Goal: Communication & Community: Answer question/provide support

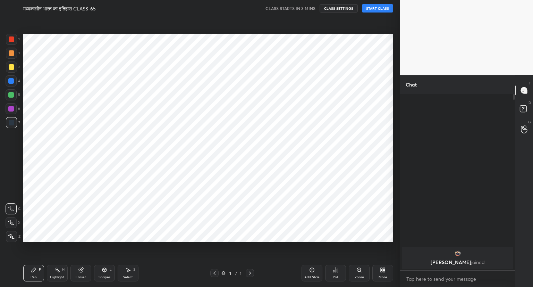
scroll to position [242, 372]
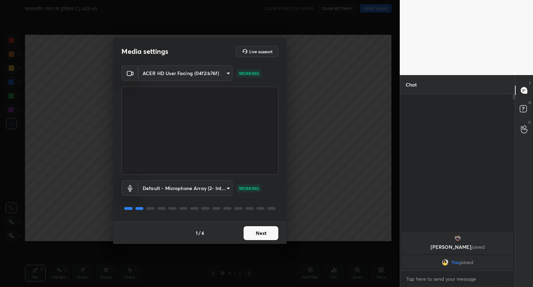
click at [264, 236] on button "Next" at bounding box center [261, 233] width 35 height 14
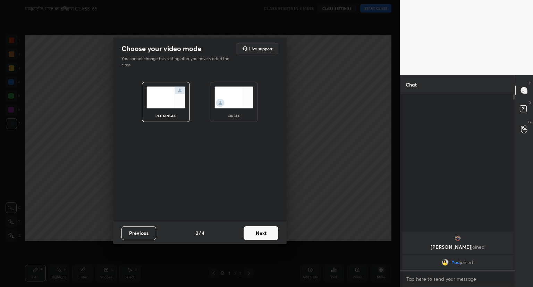
click at [264, 236] on button "Next" at bounding box center [261, 233] width 35 height 14
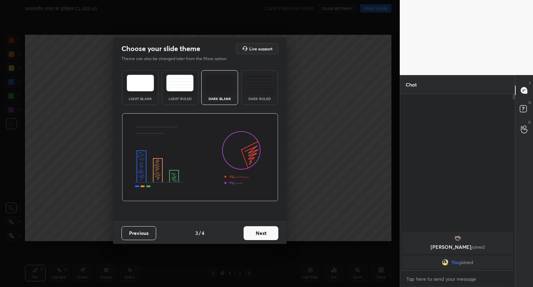
click at [264, 236] on button "Next" at bounding box center [261, 233] width 35 height 14
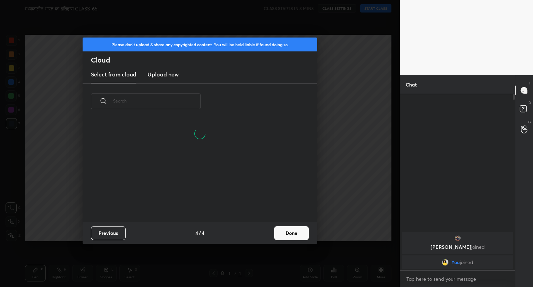
click at [280, 235] on button "Done" at bounding box center [291, 233] width 35 height 14
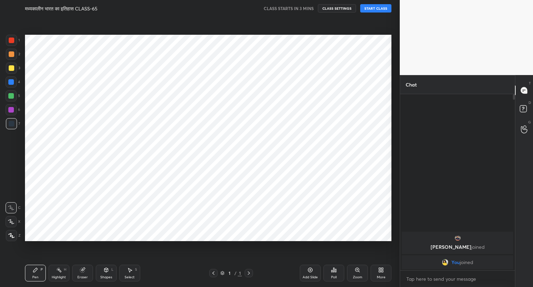
click at [370, 8] on button "START CLASS" at bounding box center [375, 8] width 31 height 8
click at [311, 269] on icon at bounding box center [311, 270] width 6 height 6
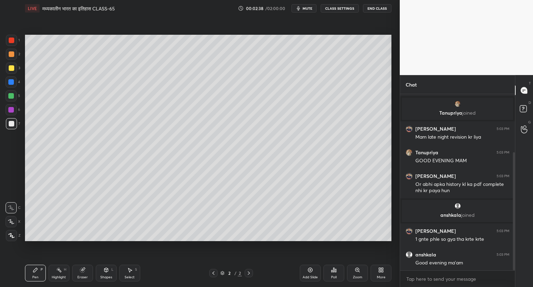
scroll to position [87, 0]
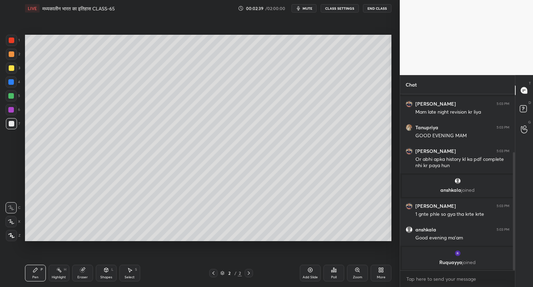
drag, startPoint x: 514, startPoint y: 215, endPoint x: 522, endPoint y: 280, distance: 65.5
click at [522, 280] on div "Chat [PERSON_NAME] joined You joined Vijay 5:02 PM Good evening mam [PERSON_NAM…" at bounding box center [466, 181] width 133 height 212
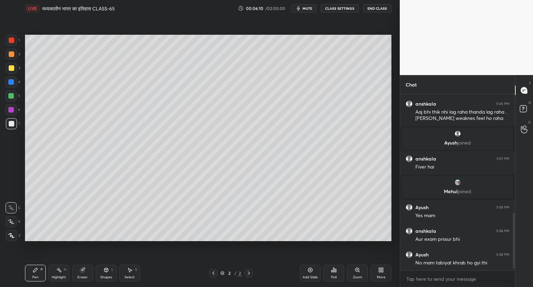
scroll to position [387, 0]
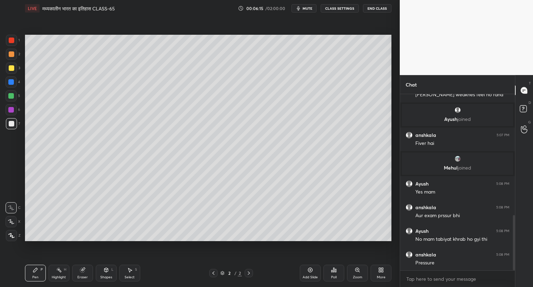
click at [13, 223] on icon at bounding box center [11, 221] width 6 height 4
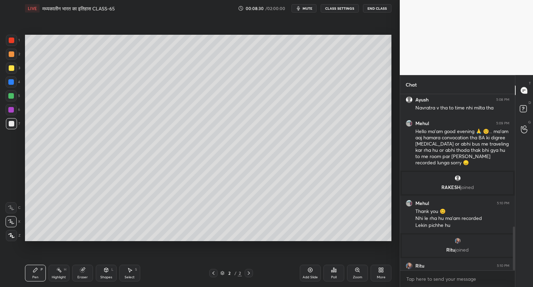
scroll to position [536, 0]
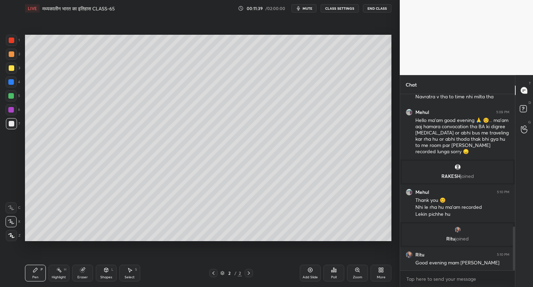
click at [311, 269] on icon at bounding box center [311, 270] width 6 height 6
click at [311, 271] on icon at bounding box center [311, 270] width 6 height 6
click at [392, 183] on div "Setting up your live class Poll for secs No correct answer Start poll" at bounding box center [208, 138] width 372 height 242
click at [309, 267] on icon at bounding box center [311, 270] width 6 height 6
click at [83, 271] on icon at bounding box center [82, 270] width 5 height 5
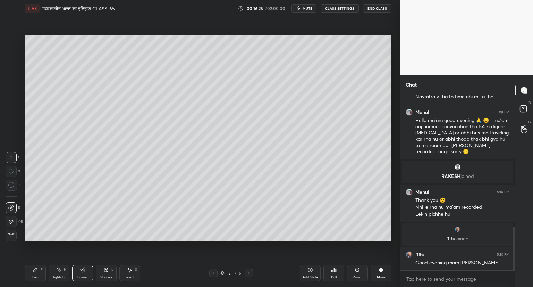
click at [39, 273] on div "Pen P" at bounding box center [35, 273] width 21 height 17
click at [292, 245] on div "Setting up your live class Poll for secs No correct answer Start poll" at bounding box center [208, 138] width 372 height 242
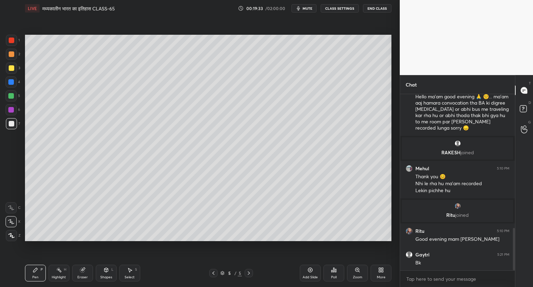
click at [214, 273] on icon at bounding box center [214, 272] width 2 height 3
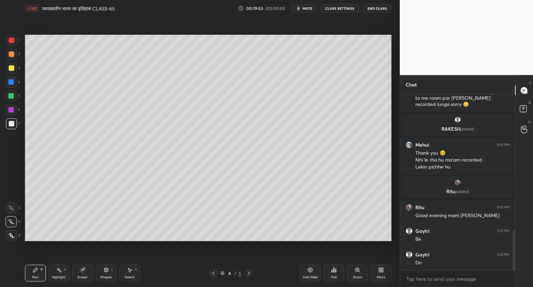
click at [247, 272] on icon at bounding box center [249, 273] width 6 height 6
click at [308, 266] on div "Add Slide" at bounding box center [310, 273] width 21 height 17
click at [213, 271] on icon at bounding box center [214, 273] width 6 height 6
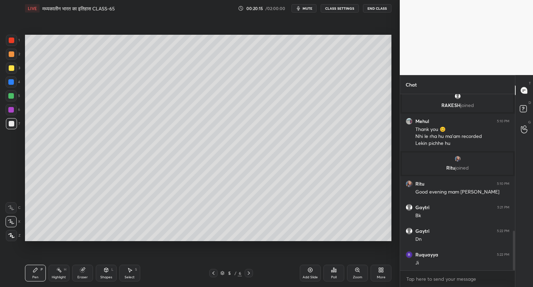
click at [246, 273] on div at bounding box center [249, 273] width 8 height 8
click at [415, 95] on div "1 2 3 4 5 6 7 C X Z C X Z E E Erase all H H LIVE मध्यकालीन भारत का इतिहास CLASS…" at bounding box center [266, 143] width 533 height 287
click at [396, 155] on div "1 2 3 4 5 6 7 C X Z C X Z E E Erase all H H LIVE मध्यकालीन भारत का इतिहास CLASS…" at bounding box center [200, 143] width 400 height 287
click at [396, 166] on div "1 2 3 4 5 6 7 C X Z C X Z E E Erase all H H LIVE मध्यकालीन भारत का इतिहास CLASS…" at bounding box center [200, 143] width 400 height 287
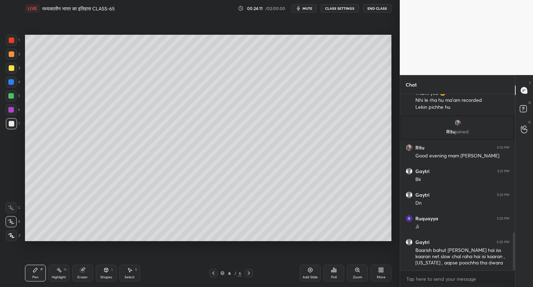
scroll to position [666, 0]
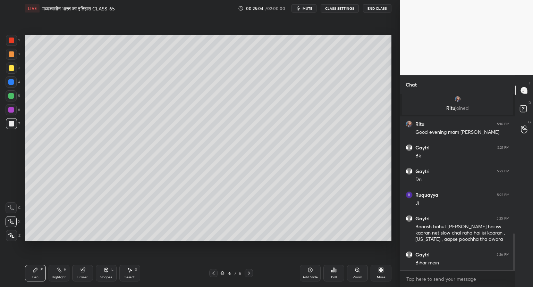
click at [309, 268] on icon at bounding box center [310, 270] width 5 height 5
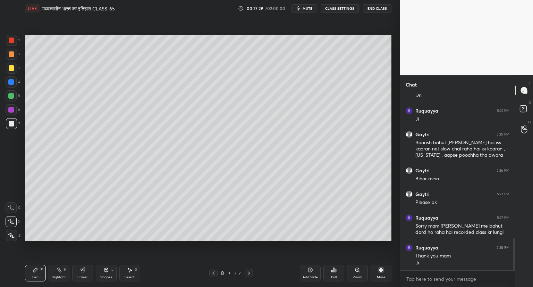
scroll to position [774, 0]
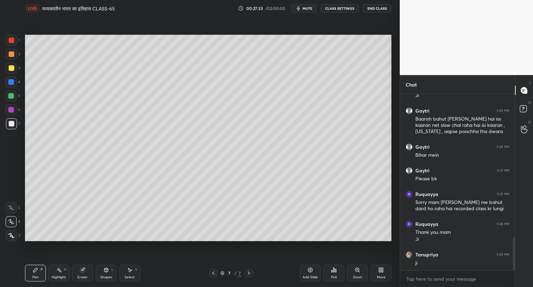
click at [311, 268] on icon at bounding box center [311, 270] width 6 height 6
click at [311, 270] on icon at bounding box center [310, 270] width 2 height 2
click at [311, 268] on icon at bounding box center [310, 270] width 5 height 5
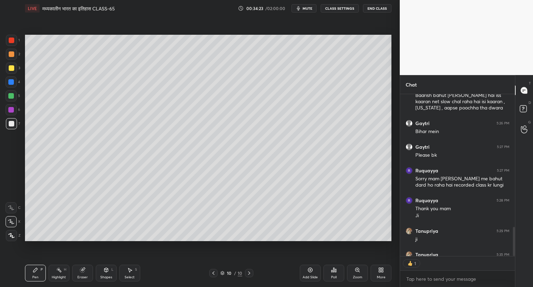
scroll to position [835, 0]
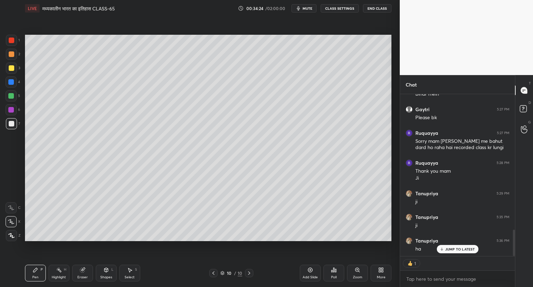
click at [309, 266] on div "Add Slide" at bounding box center [310, 273] width 21 height 17
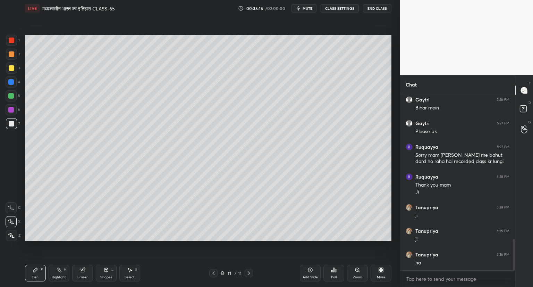
click at [83, 269] on icon at bounding box center [83, 268] width 4 height 3
click at [14, 187] on icon at bounding box center [11, 185] width 6 height 6
click at [41, 266] on div "Pen P" at bounding box center [35, 273] width 21 height 17
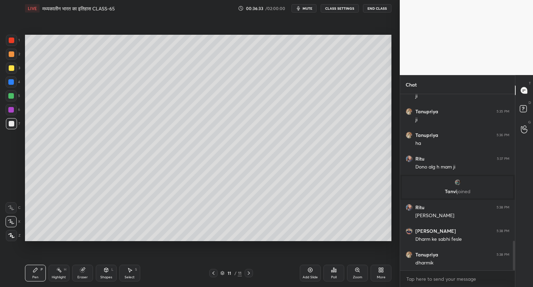
scroll to position [877, 0]
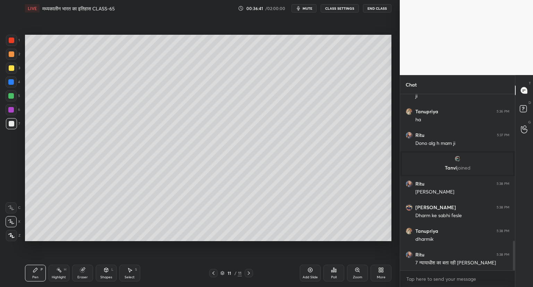
click at [214, 269] on div at bounding box center [213, 273] width 8 height 8
click at [248, 272] on icon at bounding box center [249, 272] width 2 height 3
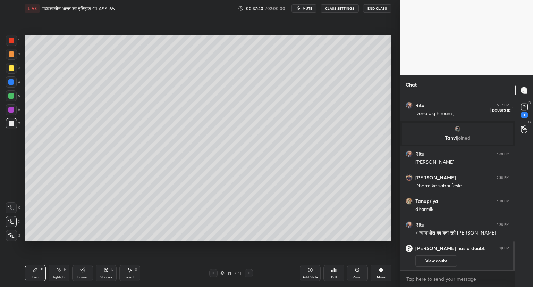
click at [524, 110] on icon at bounding box center [525, 107] width 10 height 10
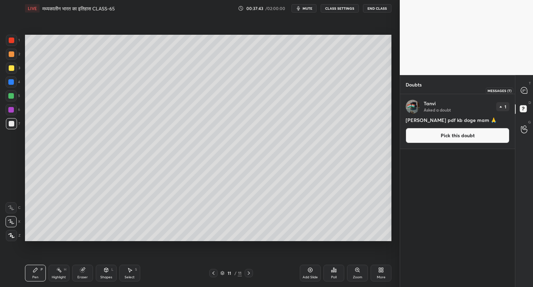
click at [526, 91] on icon at bounding box center [524, 90] width 6 height 6
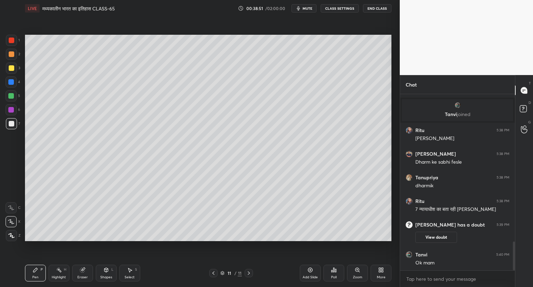
scroll to position [926, 0]
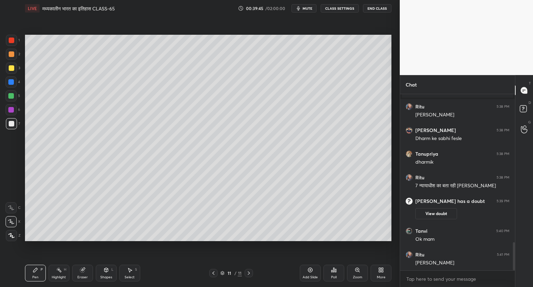
click at [215, 271] on icon at bounding box center [214, 273] width 6 height 6
click at [218, 269] on div "10 / 11" at bounding box center [231, 273] width 44 height 8
click at [218, 270] on div "10 / 11" at bounding box center [231, 273] width 44 height 8
click at [213, 272] on icon at bounding box center [214, 273] width 6 height 6
click at [215, 272] on icon at bounding box center [214, 273] width 6 height 6
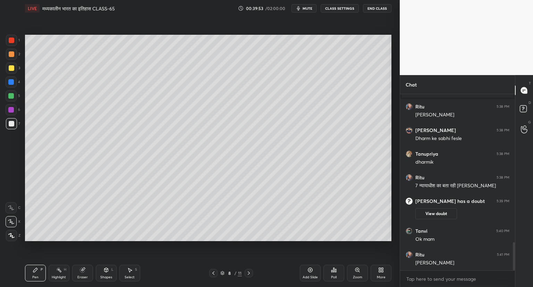
click at [215, 273] on icon at bounding box center [214, 273] width 6 height 6
click at [217, 271] on div at bounding box center [213, 273] width 8 height 8
click at [251, 272] on icon at bounding box center [249, 273] width 6 height 6
click at [252, 272] on div at bounding box center [249, 273] width 8 height 8
click at [253, 271] on div at bounding box center [249, 273] width 8 height 8
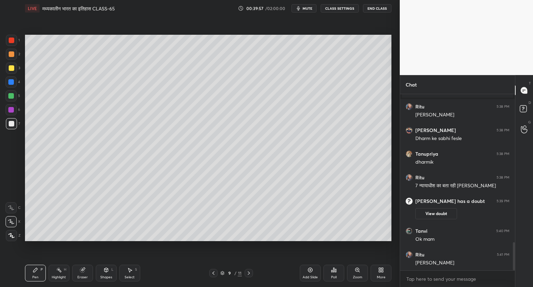
click at [253, 271] on div "9 / 11" at bounding box center [232, 273] width 138 height 8
click at [254, 271] on div "9 / 11" at bounding box center [232, 273] width 138 height 8
click at [250, 273] on icon at bounding box center [249, 273] width 6 height 6
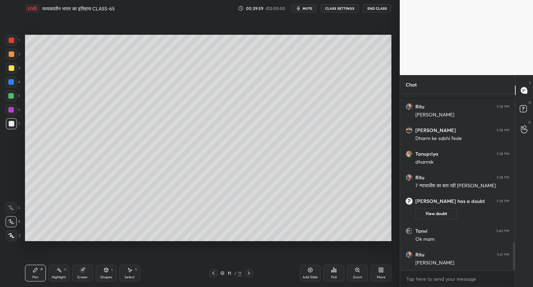
click at [251, 272] on icon at bounding box center [249, 273] width 6 height 6
click at [250, 272] on icon at bounding box center [249, 273] width 6 height 6
click at [147, 242] on div "Setting up your live class Poll for secs No correct answer Start poll" at bounding box center [208, 138] width 372 height 242
click at [310, 269] on icon at bounding box center [310, 270] width 2 height 2
click at [310, 270] on icon at bounding box center [310, 270] width 2 height 2
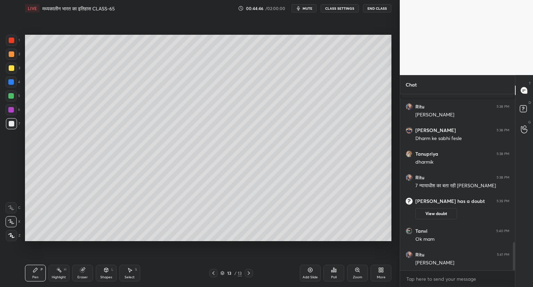
click at [312, 268] on icon at bounding box center [310, 270] width 5 height 5
click at [309, 269] on icon at bounding box center [311, 270] width 6 height 6
click at [83, 268] on icon at bounding box center [83, 268] width 4 height 3
click at [36, 267] on icon at bounding box center [36, 270] width 6 height 6
click at [311, 266] on div "Add Slide" at bounding box center [310, 273] width 21 height 17
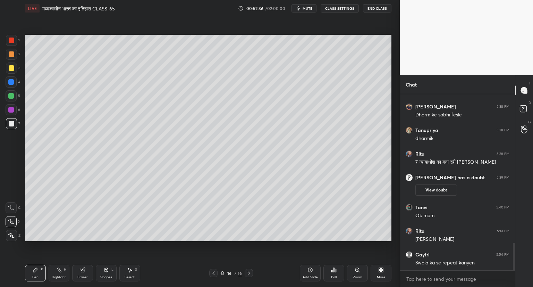
scroll to position [973, 0]
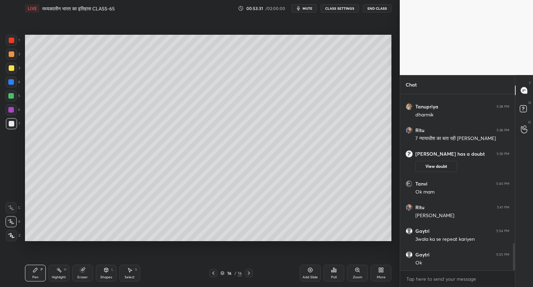
click at [311, 268] on icon at bounding box center [310, 270] width 5 height 5
click at [311, 268] on icon at bounding box center [311, 270] width 6 height 6
click at [88, 266] on div "Eraser" at bounding box center [82, 273] width 21 height 17
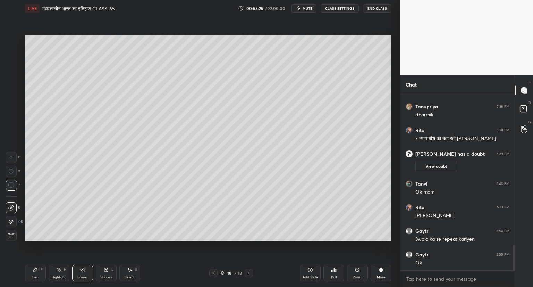
click at [38, 273] on div "Pen P" at bounding box center [35, 273] width 21 height 17
click at [114, 242] on div "Setting up your live class Poll for secs No correct answer Start poll" at bounding box center [208, 138] width 372 height 242
click at [310, 270] on icon at bounding box center [310, 270] width 2 height 2
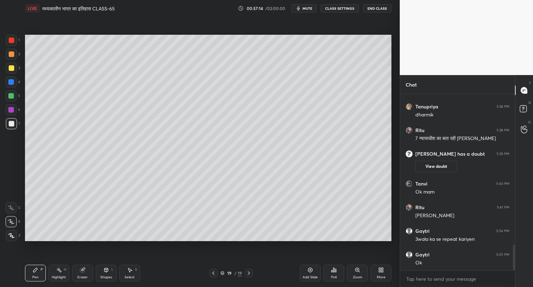
click at [82, 271] on icon at bounding box center [82, 270] width 5 height 5
click at [35, 271] on icon at bounding box center [35, 270] width 4 height 4
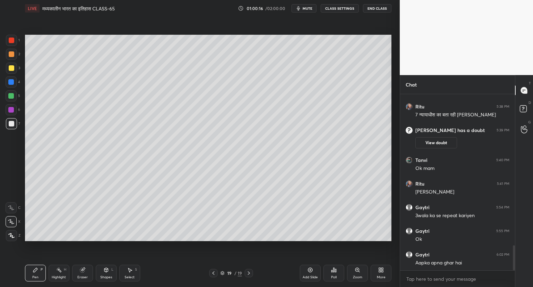
click at [311, 270] on icon at bounding box center [310, 270] width 2 height 2
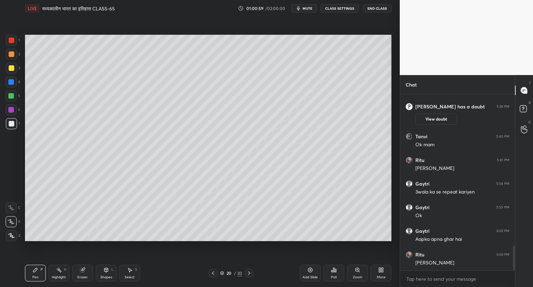
click at [309, 8] on span "mute" at bounding box center [308, 8] width 10 height 5
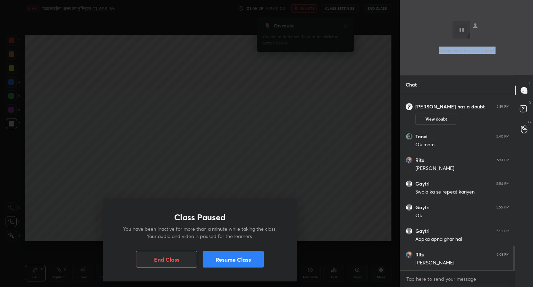
click at [238, 257] on button "Resume Class" at bounding box center [233, 259] width 61 height 17
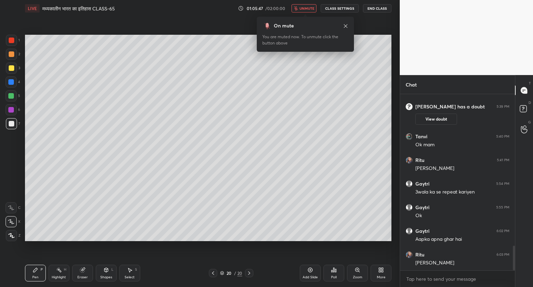
click at [307, 9] on span "unmute" at bounding box center [307, 8] width 15 height 5
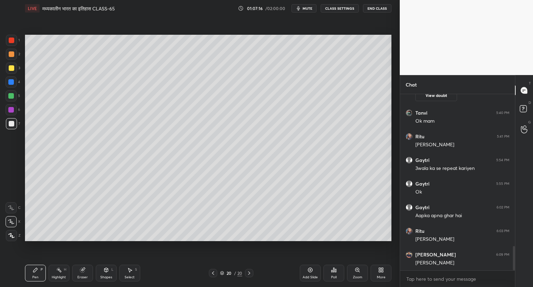
scroll to position [1131, 0]
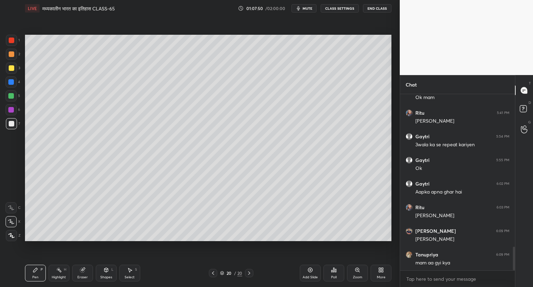
click at [310, 267] on icon at bounding box center [311, 270] width 6 height 6
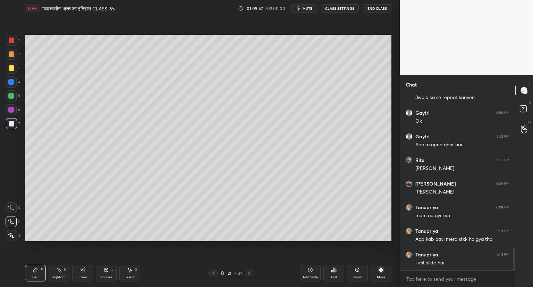
click at [215, 272] on icon at bounding box center [214, 273] width 6 height 6
click at [250, 273] on icon at bounding box center [249, 273] width 6 height 6
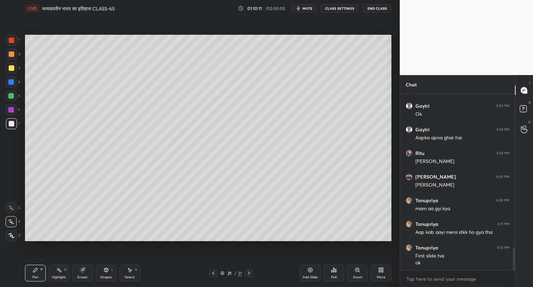
click at [310, 269] on icon at bounding box center [311, 270] width 6 height 6
click at [312, 270] on icon at bounding box center [311, 270] width 6 height 6
click at [316, 268] on div "Add Slide" at bounding box center [310, 273] width 21 height 17
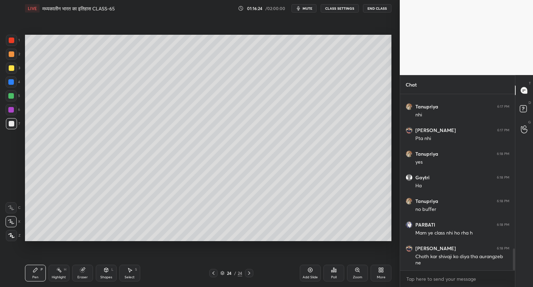
scroll to position [1245, 0]
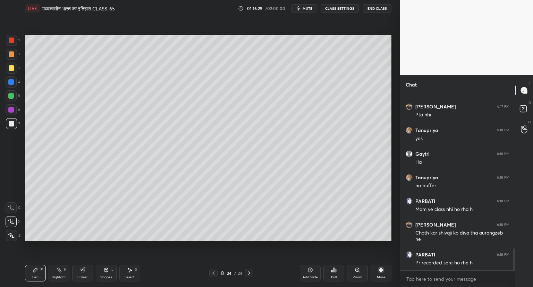
click at [214, 271] on icon at bounding box center [214, 273] width 6 height 6
click at [247, 273] on icon at bounding box center [250, 273] width 6 height 6
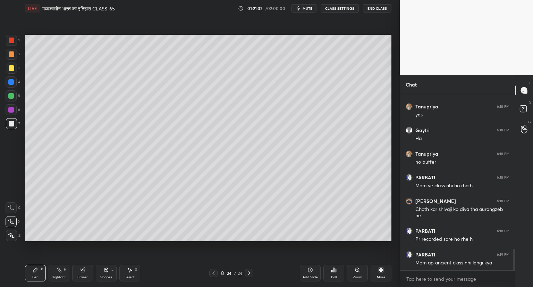
click at [311, 269] on icon at bounding box center [311, 270] width 6 height 6
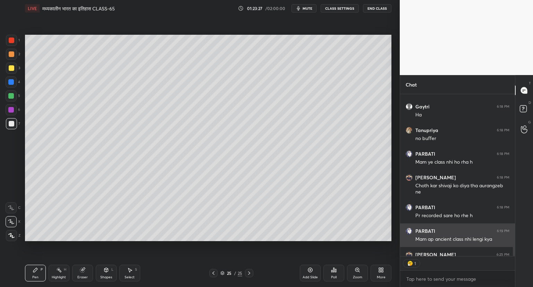
scroll to position [1329, 0]
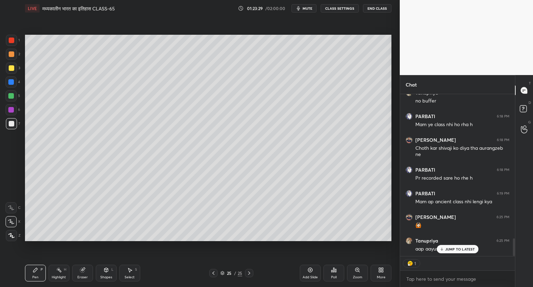
type textarea "x"
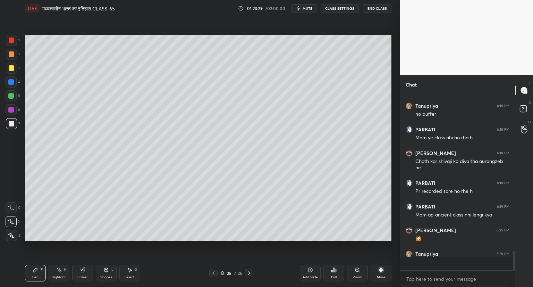
click at [454, 248] on div "Tanupriya 6:09 PM mam aa gyi kya Tanupriya 6:11 PM Aap kab aayi mera stkk ho gy…" at bounding box center [457, 175] width 115 height 163
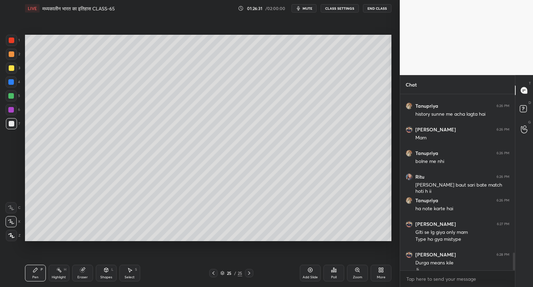
scroll to position [1569, 0]
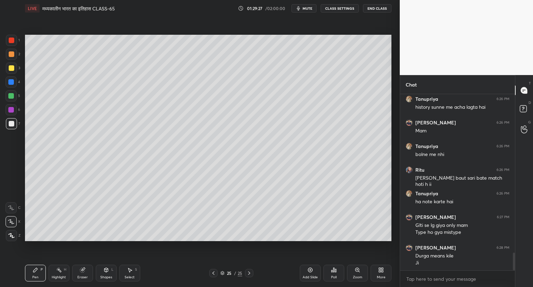
click at [308, 266] on div "Add Slide" at bounding box center [310, 273] width 21 height 17
click at [397, 123] on div "1 2 3 4 5 6 7 C X Z C X Z E E Erase all H H LIVE मध्यकालीन भारत का इतिहास CLASS…" at bounding box center [200, 143] width 400 height 287
click at [311, 269] on icon at bounding box center [311, 270] width 6 height 6
click at [312, 269] on icon at bounding box center [311, 270] width 6 height 6
click at [213, 271] on icon at bounding box center [214, 273] width 6 height 6
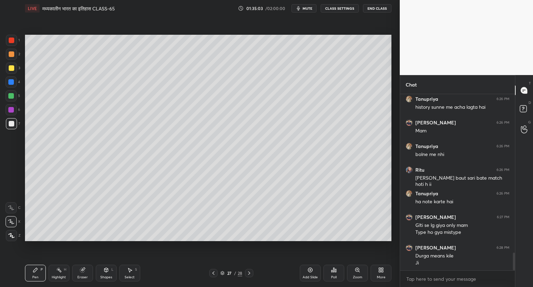
click at [251, 272] on icon at bounding box center [250, 273] width 6 height 6
click at [312, 266] on div "Add Slide" at bounding box center [310, 273] width 21 height 17
click at [282, 244] on div "Setting up your live class Poll for secs No correct answer Start poll" at bounding box center [208, 138] width 372 height 242
click at [310, 266] on div "Add Slide" at bounding box center [310, 273] width 21 height 17
click at [310, 268] on icon at bounding box center [310, 270] width 5 height 5
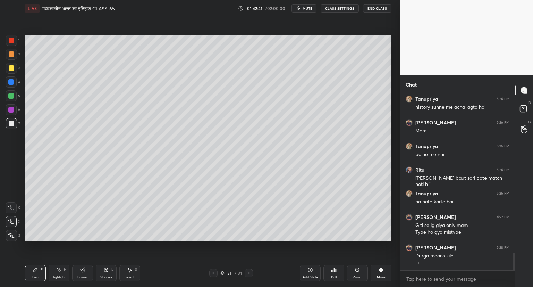
scroll to position [1593, 0]
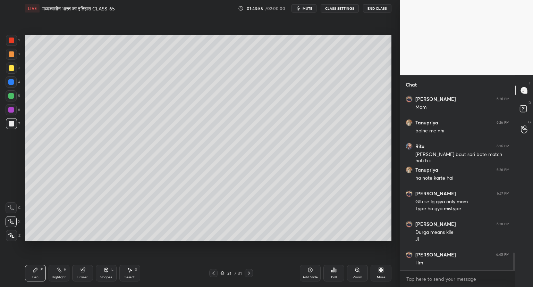
click at [310, 267] on icon at bounding box center [311, 270] width 6 height 6
click at [312, 268] on icon at bounding box center [311, 270] width 6 height 6
click at [214, 272] on icon at bounding box center [213, 273] width 6 height 6
click at [249, 272] on icon at bounding box center [249, 272] width 2 height 3
click at [212, 271] on icon at bounding box center [213, 273] width 6 height 6
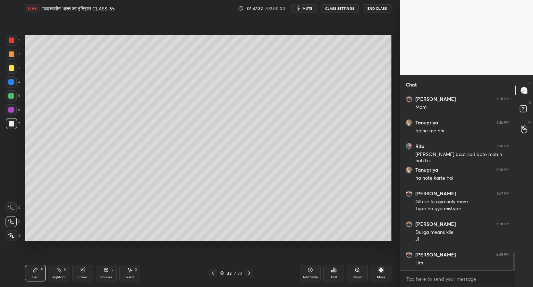
click at [249, 272] on icon at bounding box center [249, 272] width 2 height 3
click at [309, 270] on icon at bounding box center [311, 270] width 6 height 6
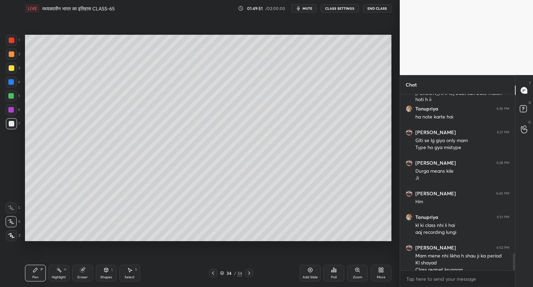
scroll to position [1661, 0]
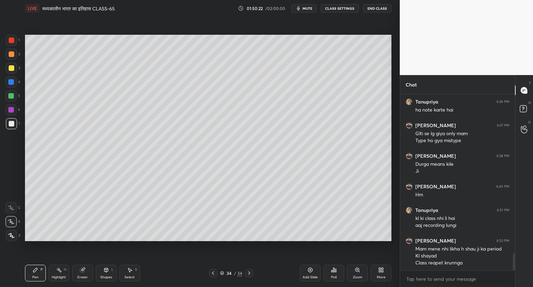
click at [213, 273] on icon at bounding box center [213, 273] width 6 height 6
click at [213, 272] on icon at bounding box center [213, 273] width 6 height 6
click at [253, 273] on div at bounding box center [249, 273] width 8 height 8
click at [250, 270] on div at bounding box center [249, 273] width 8 height 8
click at [311, 268] on icon at bounding box center [310, 270] width 5 height 5
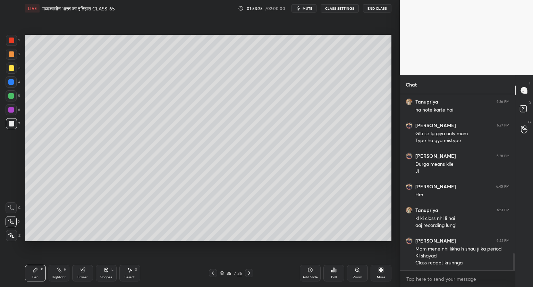
click at [309, 268] on icon at bounding box center [310, 270] width 5 height 5
click at [85, 271] on icon at bounding box center [83, 270] width 6 height 6
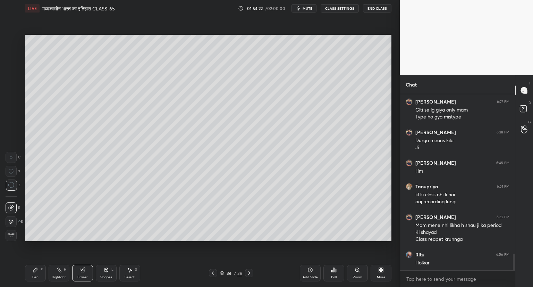
click at [38, 267] on div "Pen P" at bounding box center [35, 273] width 21 height 17
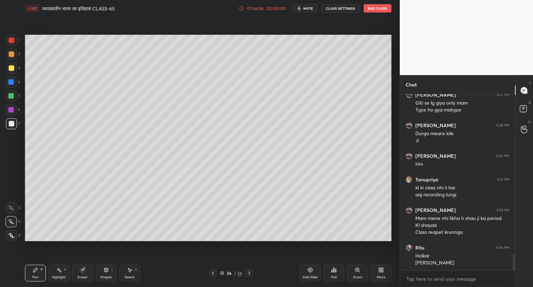
click at [311, 269] on icon at bounding box center [311, 270] width 6 height 6
click at [215, 271] on icon at bounding box center [214, 273] width 6 height 6
click at [254, 273] on div "36 / 37" at bounding box center [232, 273] width 138 height 8
click at [249, 271] on icon at bounding box center [250, 273] width 6 height 6
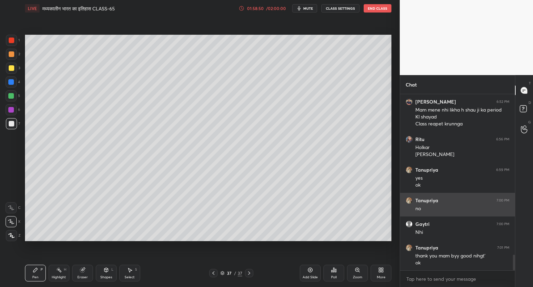
scroll to position [1829, 0]
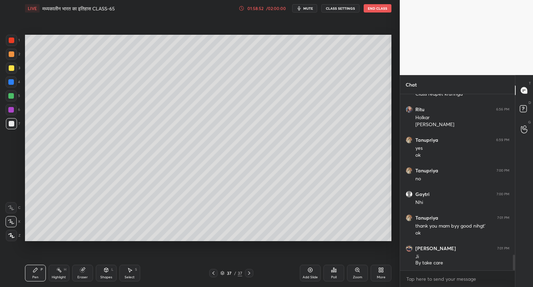
click at [356, 245] on div "Setting up your live class Poll for secs No correct answer Start poll" at bounding box center [208, 138] width 372 height 242
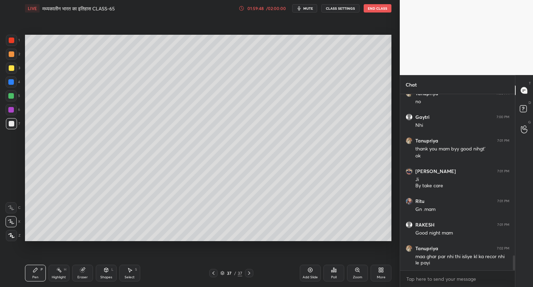
scroll to position [1914, 0]
